Goal: Task Accomplishment & Management: Manage account settings

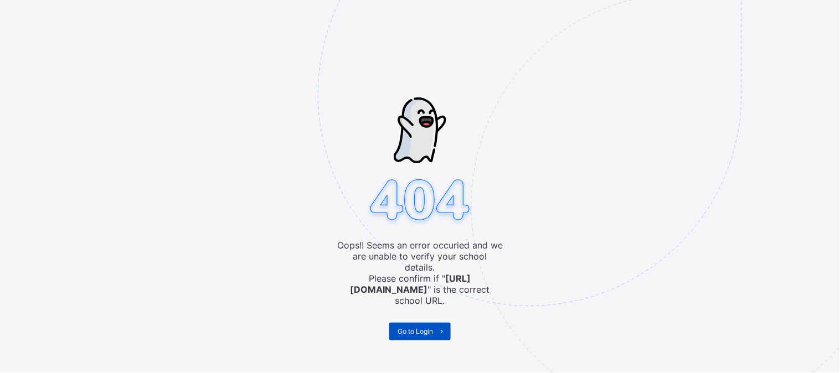
click at [425, 327] on span "Go to Login" at bounding box center [414, 331] width 35 height 8
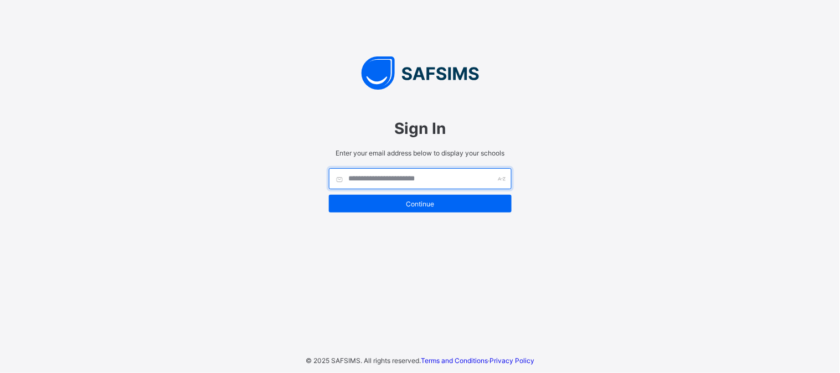
click at [412, 175] on input "text" at bounding box center [420, 178] width 183 height 21
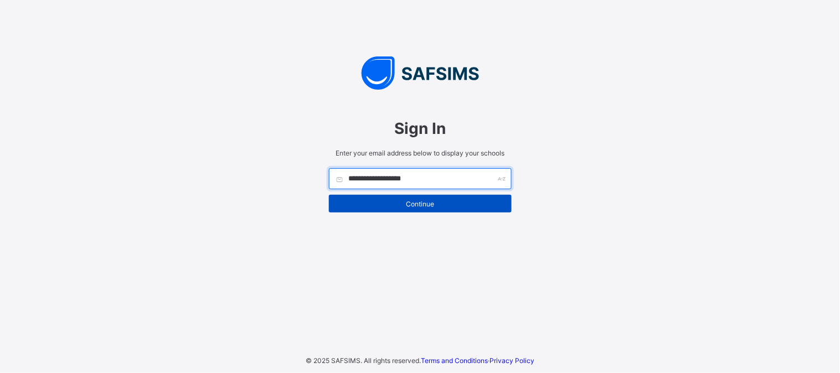
type input "**********"
click at [467, 202] on span "Continue" at bounding box center [420, 204] width 166 height 8
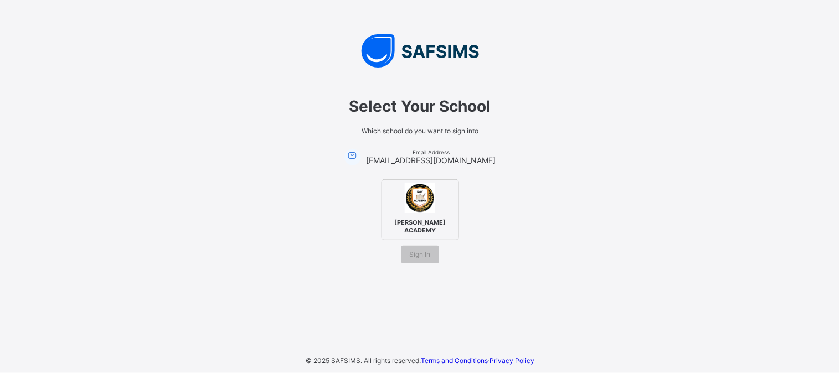
click at [422, 209] on img at bounding box center [420, 198] width 30 height 30
click at [425, 250] on span "Sign In" at bounding box center [420, 254] width 21 height 8
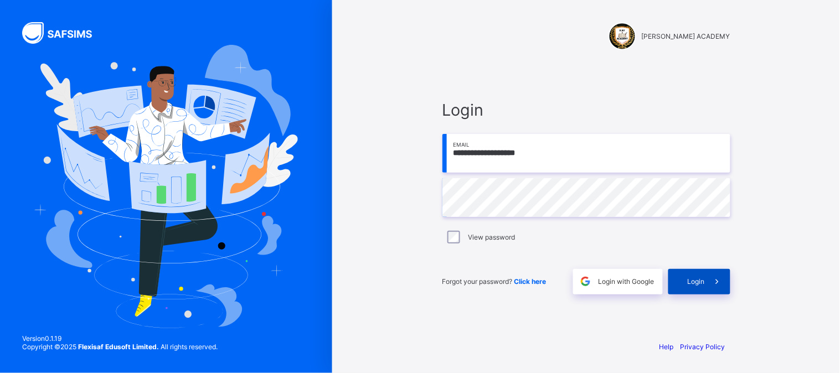
click at [690, 280] on span "Login" at bounding box center [695, 281] width 17 height 8
